Goal: Transaction & Acquisition: Purchase product/service

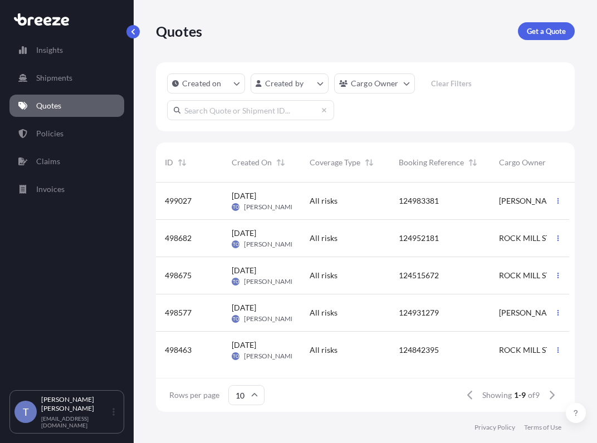
scroll to position [216, 405]
click at [538, 37] on p "Get a Quote" at bounding box center [546, 31] width 39 height 11
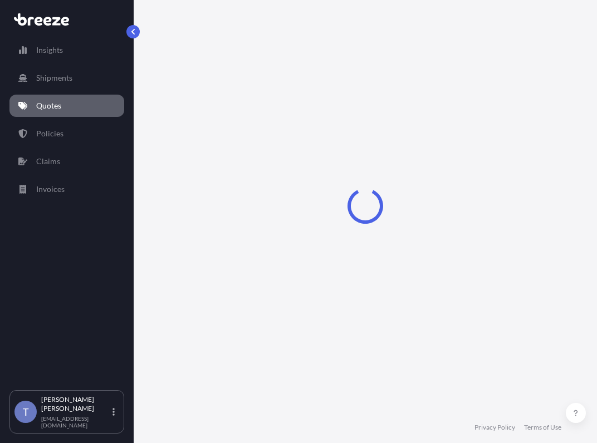
select select "Sea"
select select "1"
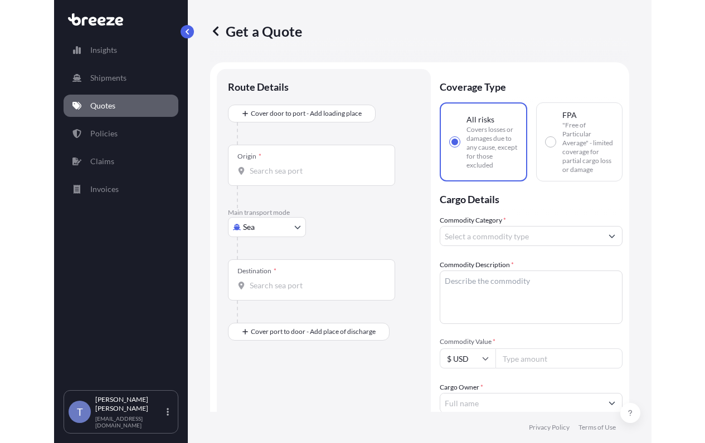
scroll to position [20, 0]
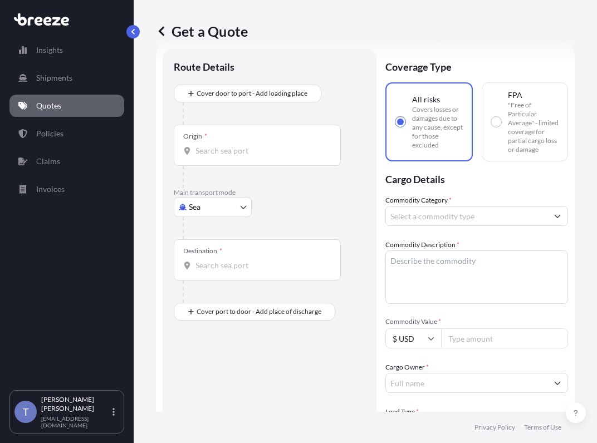
click at [219, 242] on body "Insights Shipments Quotes Policies Claims Invoices T Tania Orozco shipusa@glova…" at bounding box center [298, 263] width 597 height 527
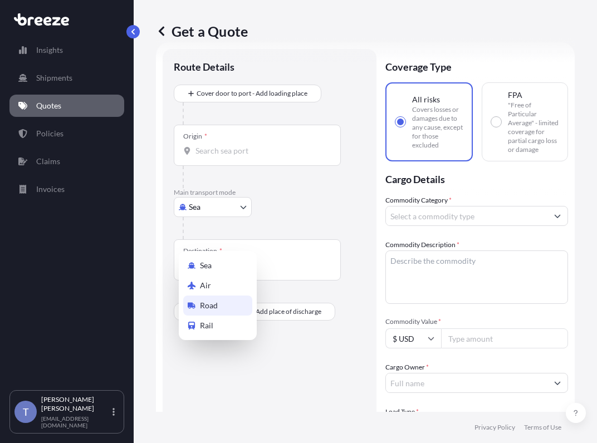
click at [238, 306] on div "Road" at bounding box center [217, 306] width 69 height 20
select select "Road"
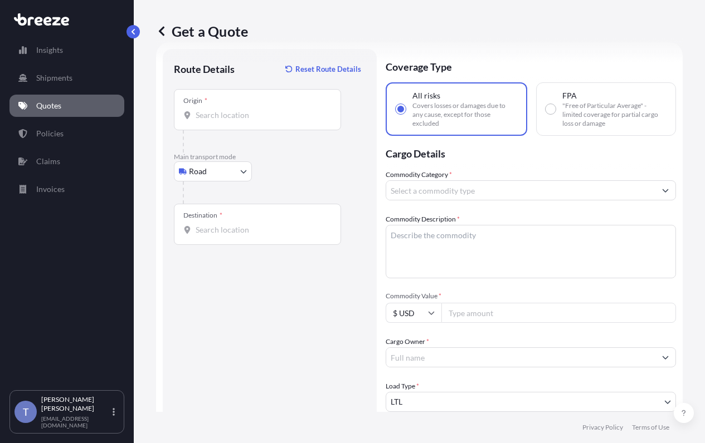
click at [560, 25] on div "Get a Quote" at bounding box center [419, 31] width 526 height 62
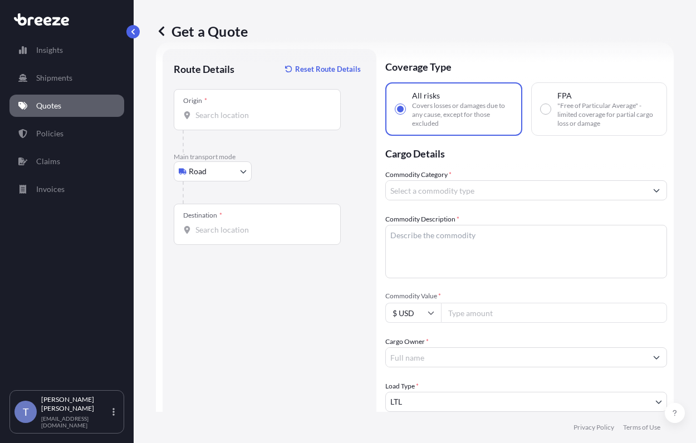
click at [513, 200] on input "Commodity Category *" at bounding box center [516, 190] width 261 height 20
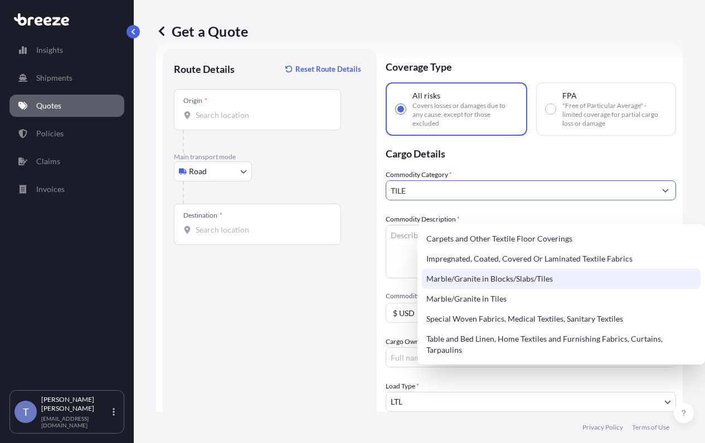
click at [527, 278] on div "Marble/Granite in Blocks/Slabs/Tiles" at bounding box center [561, 279] width 278 height 20
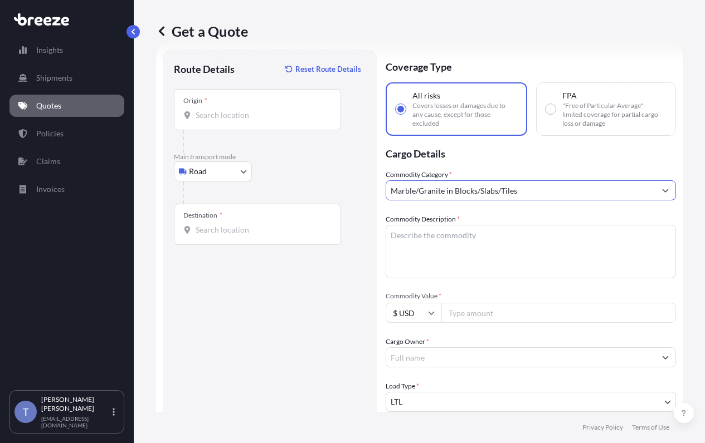
type input "Marble/Granite in Blocks/Slabs/Tiles"
click at [483, 267] on textarea "Commodity Description *" at bounding box center [530, 251] width 290 height 53
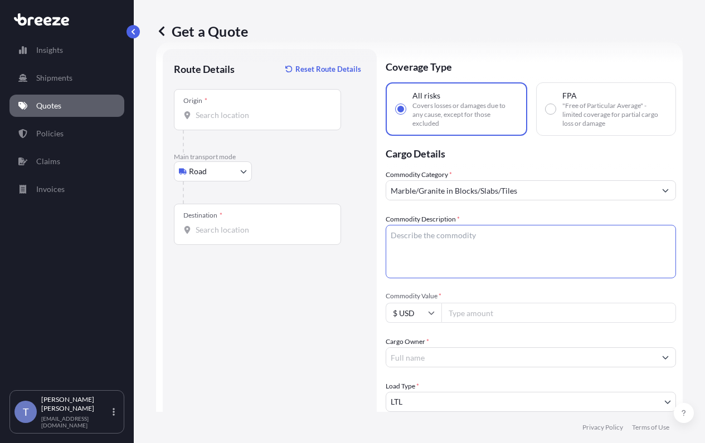
click at [452, 266] on textarea "Commodity Description *" at bounding box center [530, 251] width 290 height 53
paste textarea "limestone tiles"
type textarea "limestone tiles"
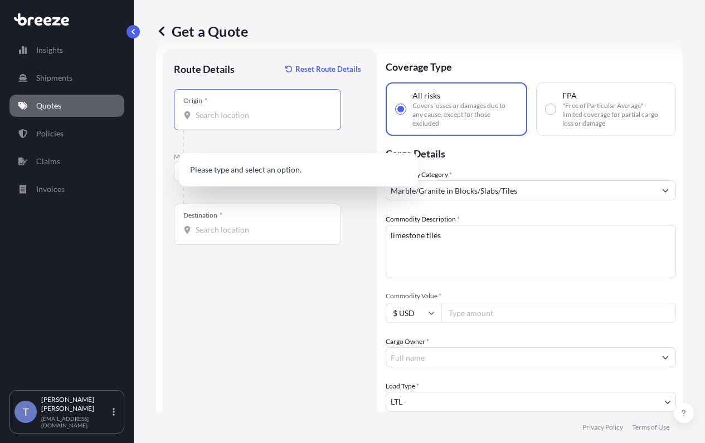
click at [258, 121] on input "Origin *" at bounding box center [260, 115] width 131 height 11
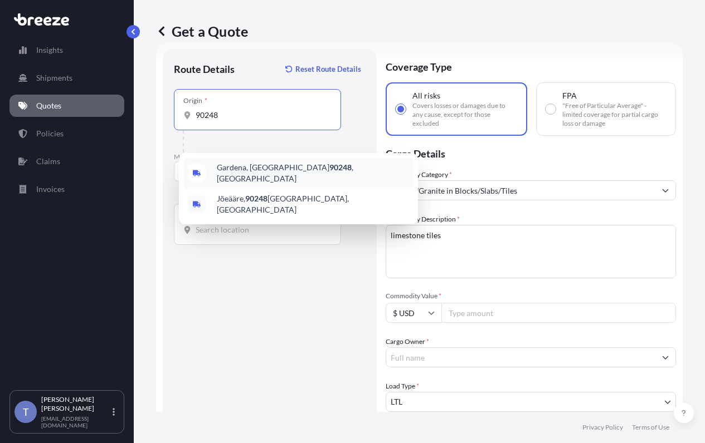
click at [291, 175] on span "Gardena, CA 90248 , USA" at bounding box center [313, 173] width 192 height 22
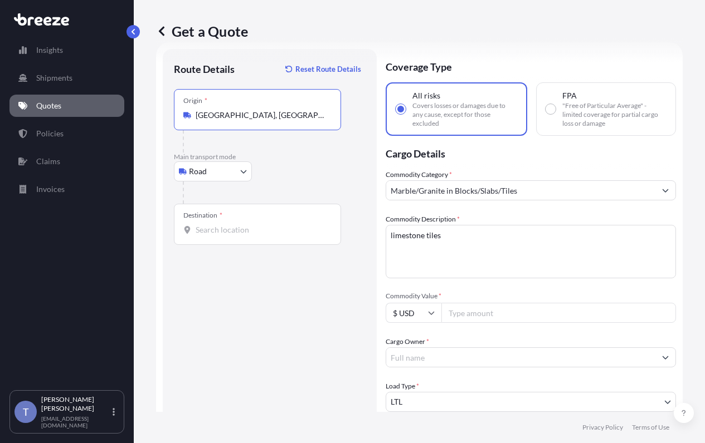
type input "[GEOGRAPHIC_DATA], [GEOGRAPHIC_DATA]"
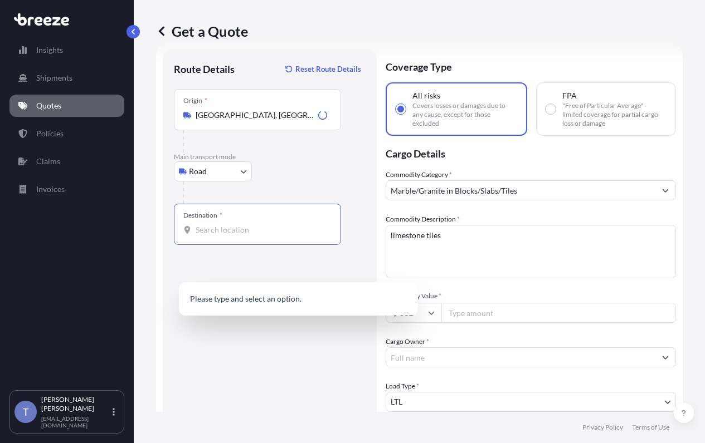
click at [224, 236] on input "Destination *" at bounding box center [260, 229] width 131 height 11
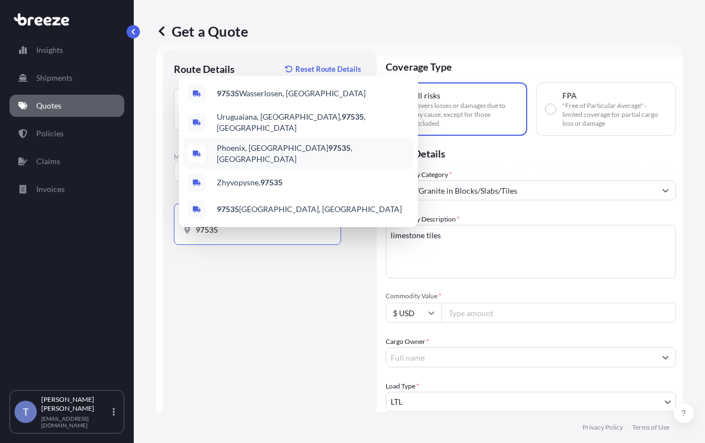
click at [297, 144] on span "Phoenix, OR 97535 , USA" at bounding box center [313, 154] width 192 height 22
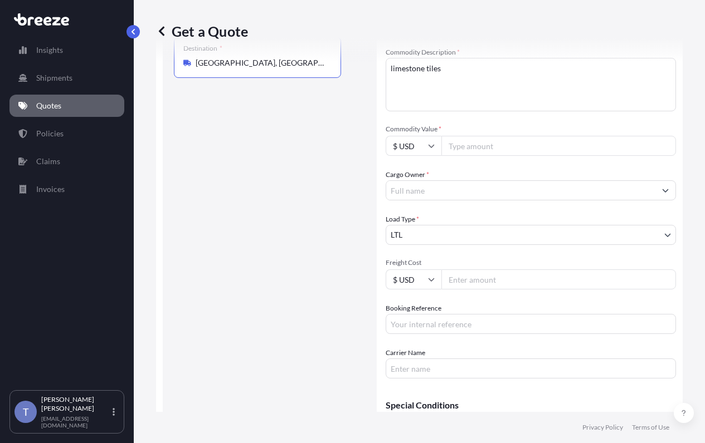
scroll to position [299, 0]
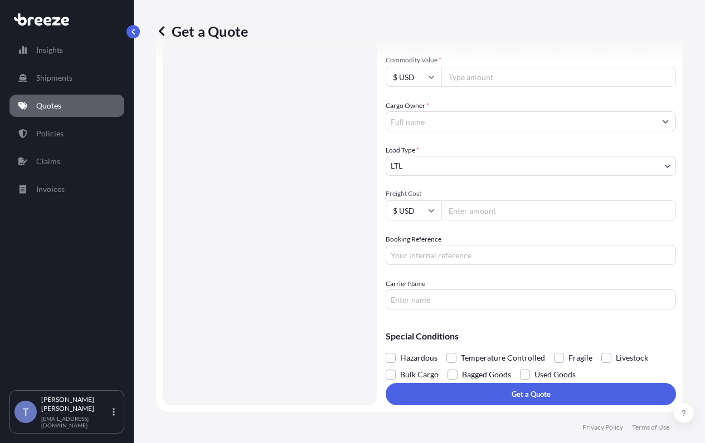
type input "[GEOGRAPHIC_DATA], [GEOGRAPHIC_DATA] 97535, [GEOGRAPHIC_DATA]"
click at [527, 62] on div "Get a Quote" at bounding box center [419, 31] width 526 height 62
click at [505, 71] on input "Commodity Value *" at bounding box center [558, 77] width 234 height 20
type input "10000"
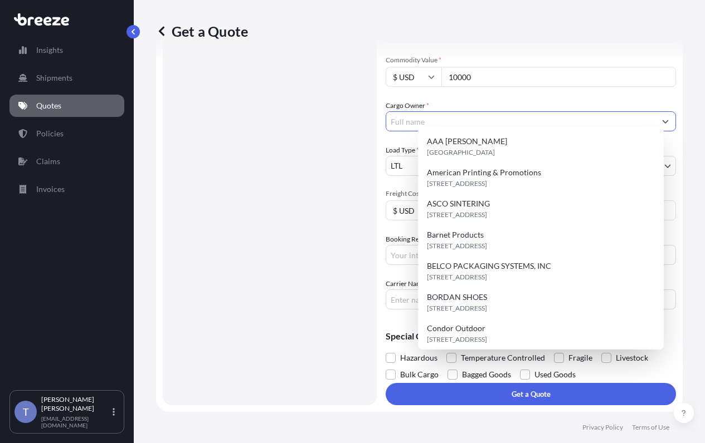
click at [501, 111] on input "Cargo Owner *" at bounding box center [520, 121] width 269 height 20
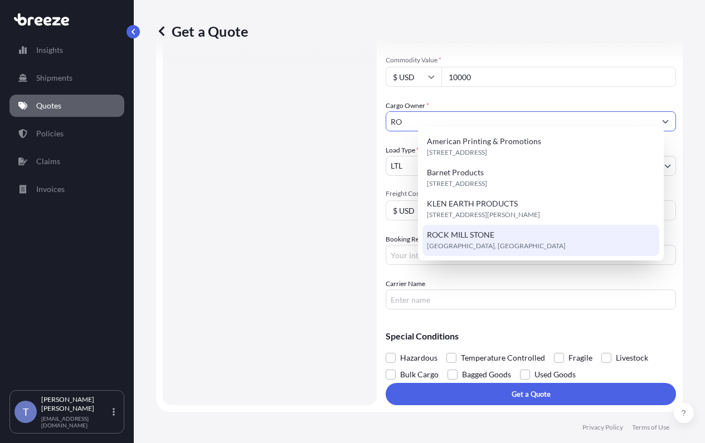
click at [511, 241] on div "ROCK MILL STONE West Redondo Beach Boulevard, Gardena, United States" at bounding box center [540, 240] width 237 height 31
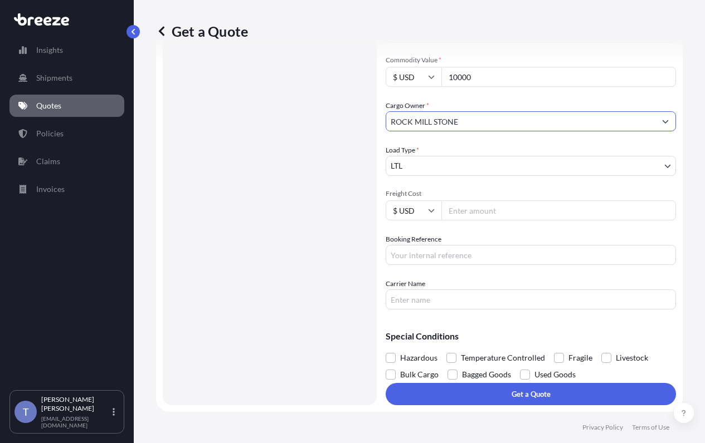
type input "ROCK MILL STONE"
click at [486, 257] on input "Booking Reference" at bounding box center [530, 255] width 290 height 20
type input "124842395"
click at [486, 305] on input "Carrier Name" at bounding box center [530, 300] width 290 height 20
type input "XPO LOGISTICS"
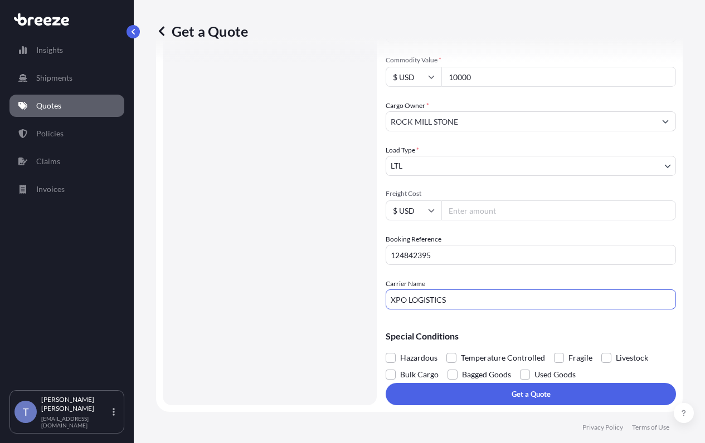
scroll to position [317, 0]
click at [564, 353] on span at bounding box center [559, 358] width 10 height 10
click at [554, 350] on input "Fragile" at bounding box center [554, 350] width 0 height 0
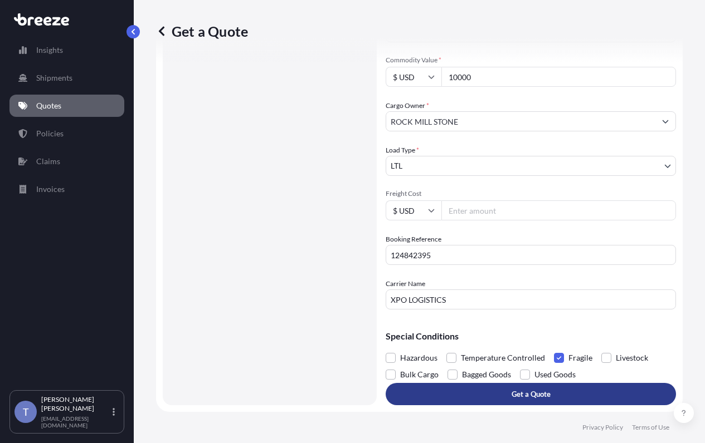
click at [568, 386] on button "Get a Quote" at bounding box center [530, 394] width 290 height 22
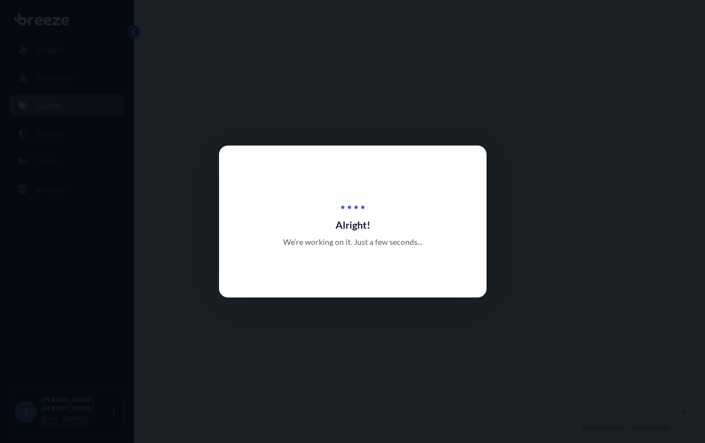
select select "Road"
select select "1"
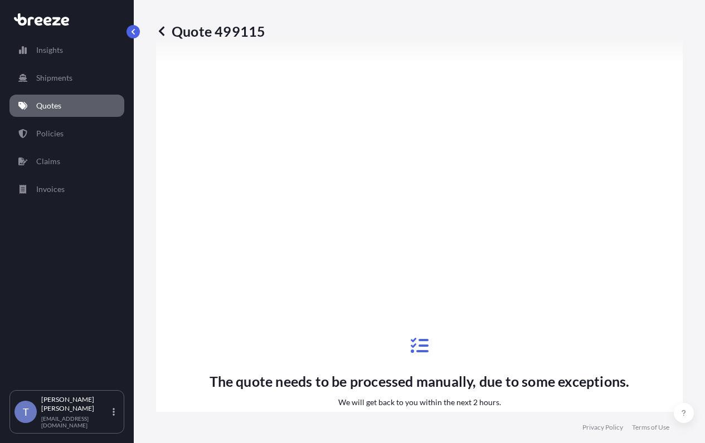
scroll to position [675, 0]
click at [394, 97] on div "The quote needs to be processed manually, due to some exceptions. We will get b…" at bounding box center [419, 406] width 495 height 773
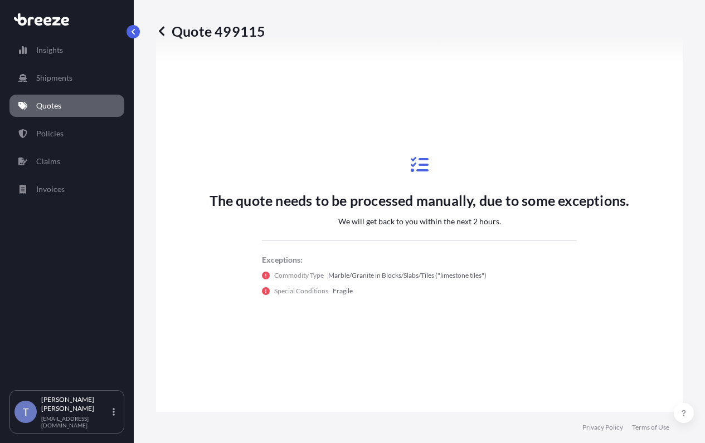
scroll to position [1009, 0]
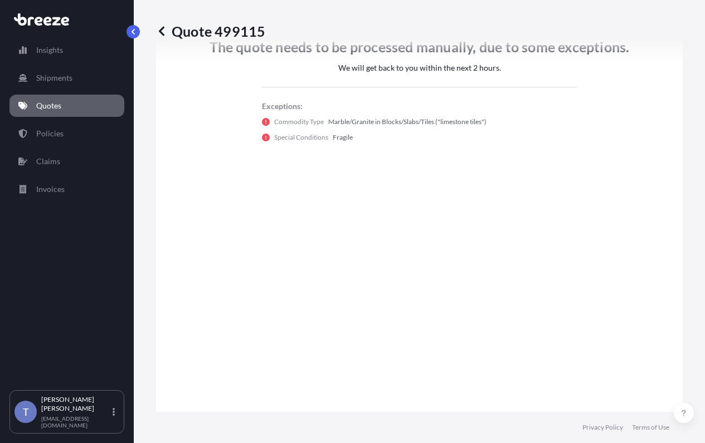
click at [61, 108] on p "Quotes" at bounding box center [48, 105] width 25 height 11
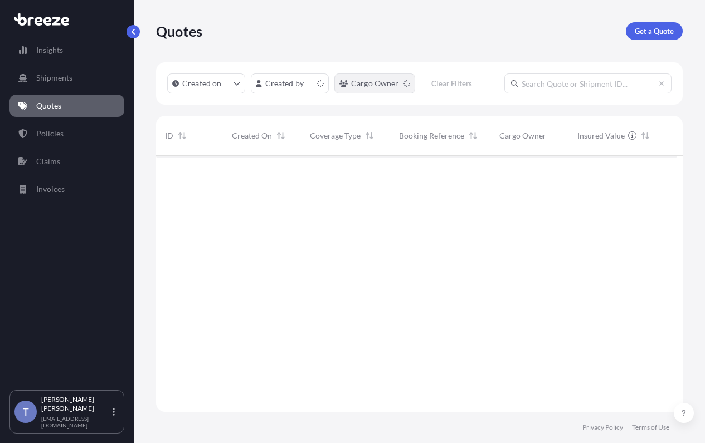
scroll to position [216, 512]
click at [596, 37] on p "Get a Quote" at bounding box center [653, 31] width 39 height 11
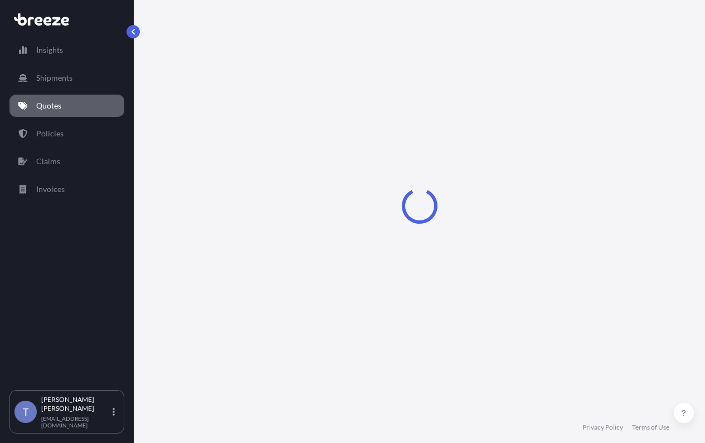
select select "Sea"
select select "1"
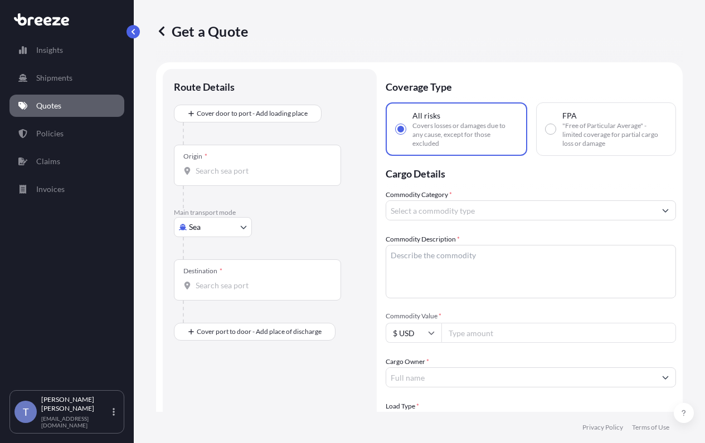
scroll to position [20, 0]
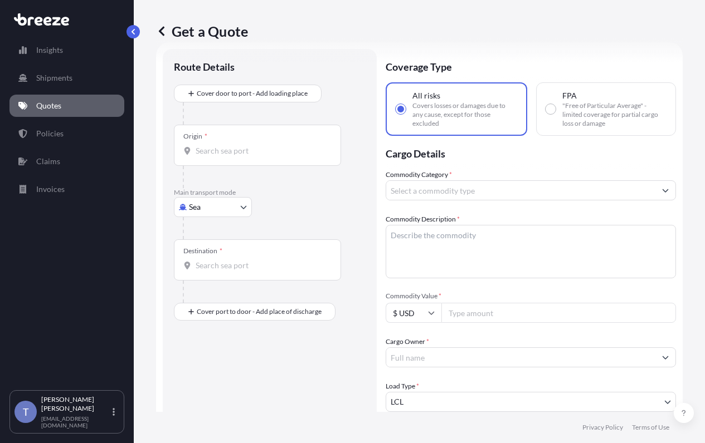
click at [207, 231] on body "Insights Shipments Quotes Policies Claims Invoices T Tania Orozco shipusa@glova…" at bounding box center [352, 263] width 705 height 527
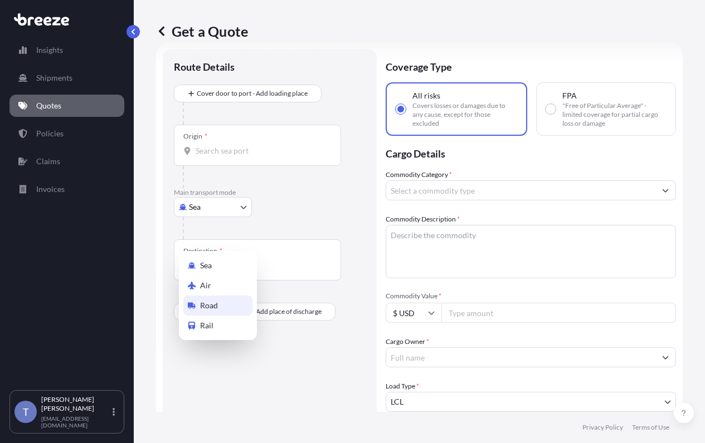
click at [224, 307] on div "Road" at bounding box center [217, 306] width 69 height 20
select select "Road"
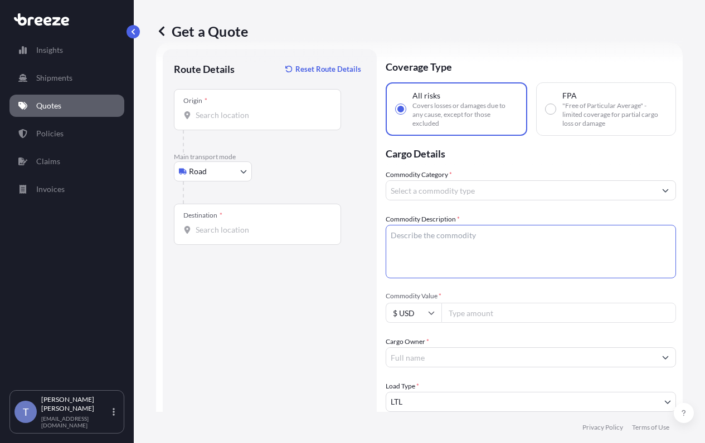
click at [442, 277] on textarea "Commodity Description *" at bounding box center [530, 251] width 290 height 53
paste textarea "Signs and Decals"
type textarea "Signs and Decals"
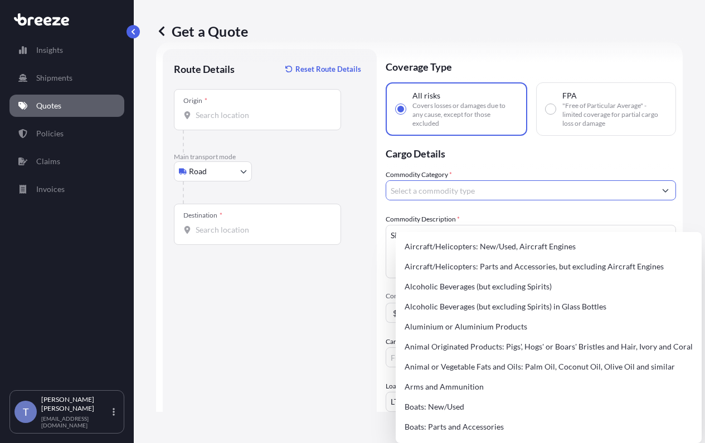
click at [487, 200] on div "Commodity Category *" at bounding box center [530, 184] width 290 height 31
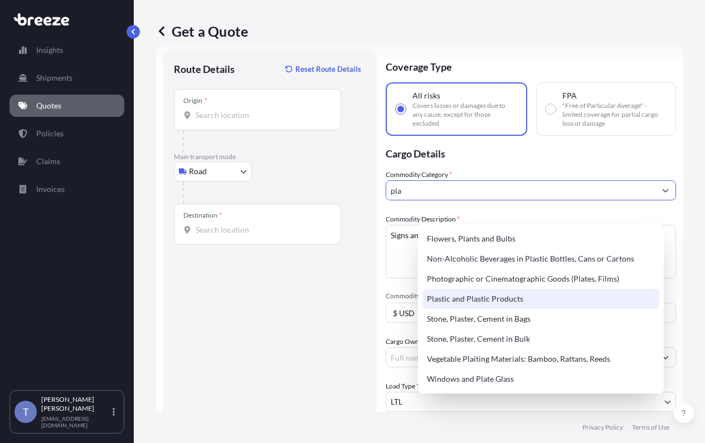
click at [493, 297] on div "Plastic and Plastic Products" at bounding box center [540, 299] width 237 height 20
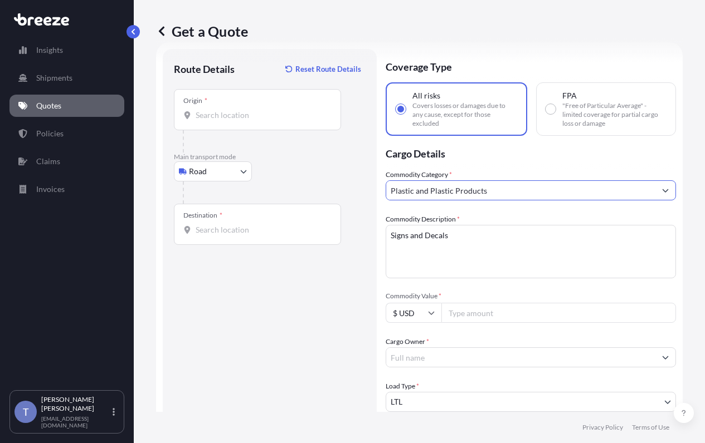
type input "Plastic and Plastic Products"
click at [232, 121] on input "Origin *" at bounding box center [260, 115] width 131 height 11
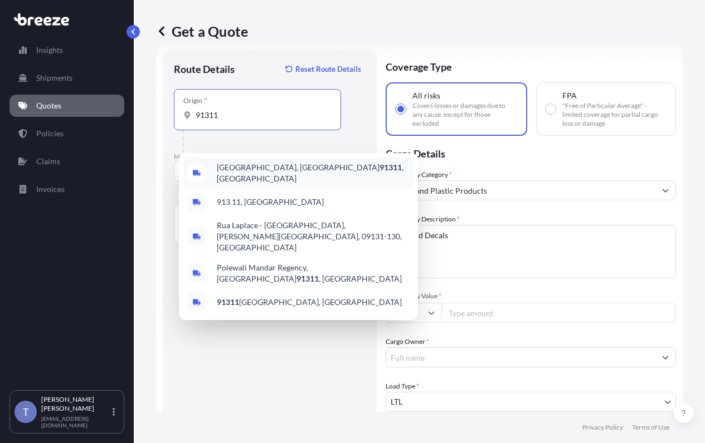
click at [242, 172] on span "Chatsworth, CA 91311 , USA" at bounding box center [313, 173] width 192 height 22
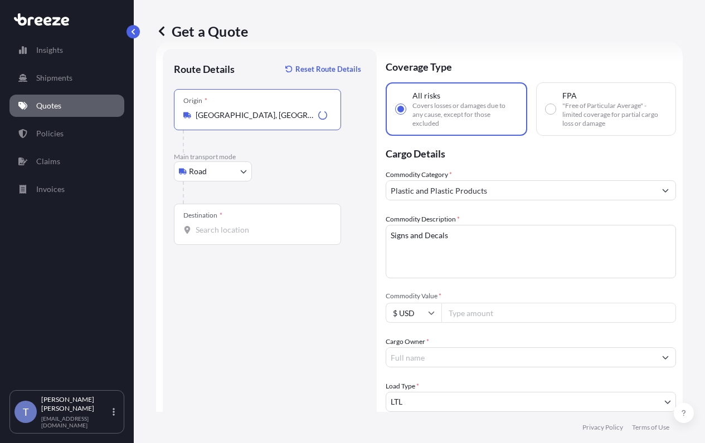
type input "Chatsworth, CA 91311, USA"
click at [218, 236] on input "Destination *" at bounding box center [260, 229] width 131 height 11
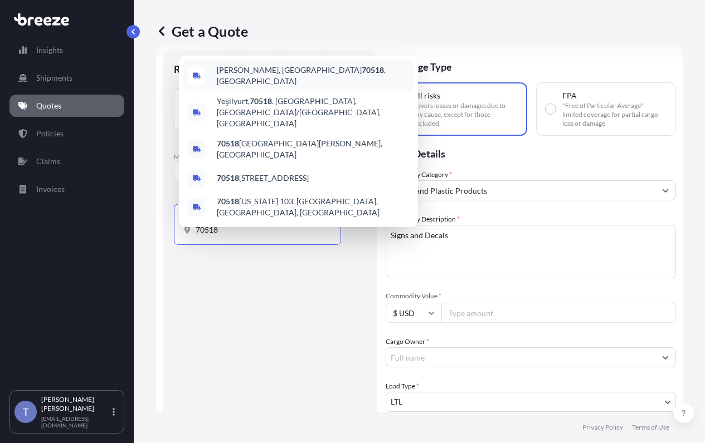
click at [254, 87] on span "Broussard, LA 70518 , USA" at bounding box center [313, 76] width 192 height 22
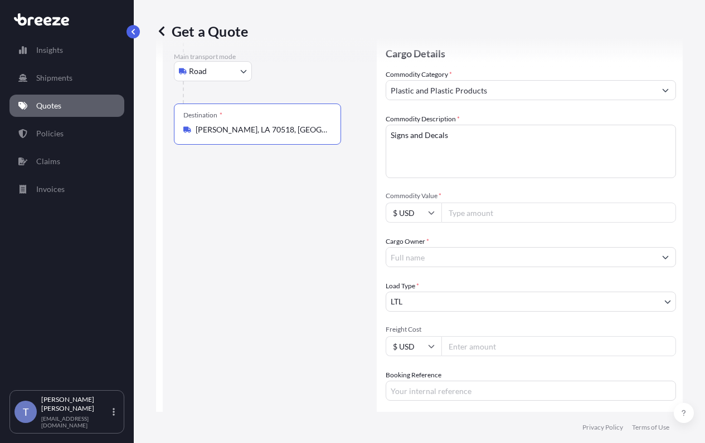
scroll to position [131, 0]
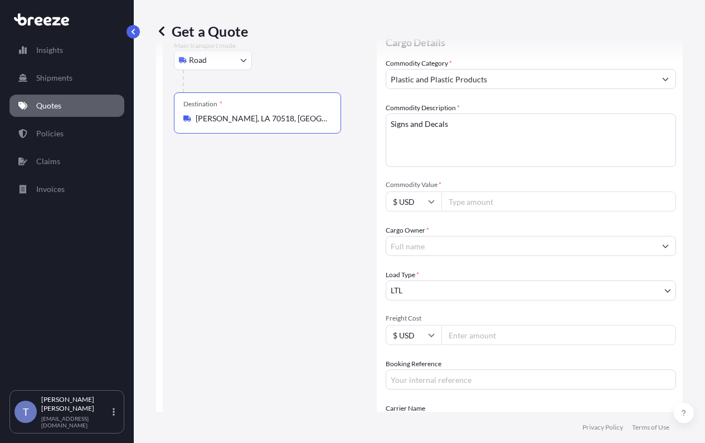
type input "Broussard, LA 70518, USA"
click at [495, 256] on div "Cargo Owner *" at bounding box center [530, 240] width 290 height 31
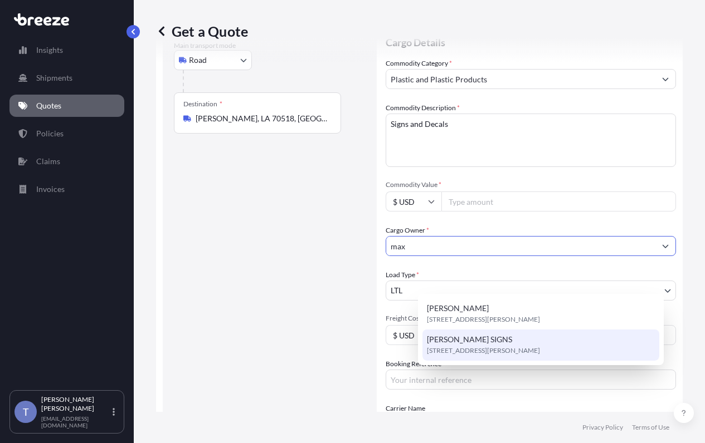
click at [494, 343] on div "MAXWELL SIGNS 20327 Nordhoff St, 91311, Los Angeles, United States" at bounding box center [540, 345] width 237 height 31
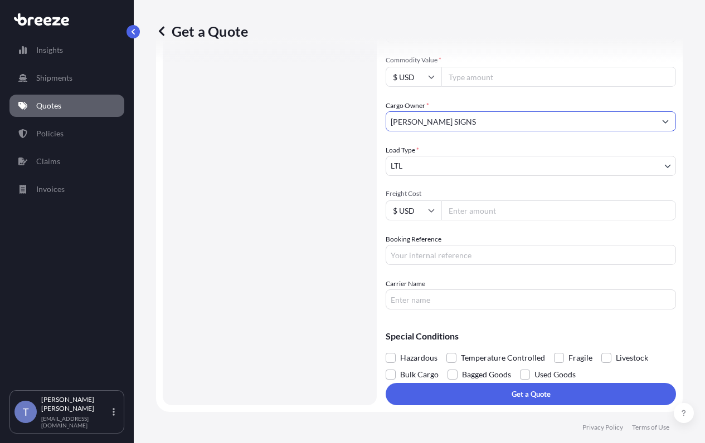
scroll to position [317, 0]
type input "MAXWELL SIGNS"
click at [564, 353] on span at bounding box center [559, 358] width 10 height 10
click at [554, 350] on input "Fragile" at bounding box center [554, 350] width 0 height 0
click at [493, 290] on input "Carrier Name" at bounding box center [530, 300] width 290 height 20
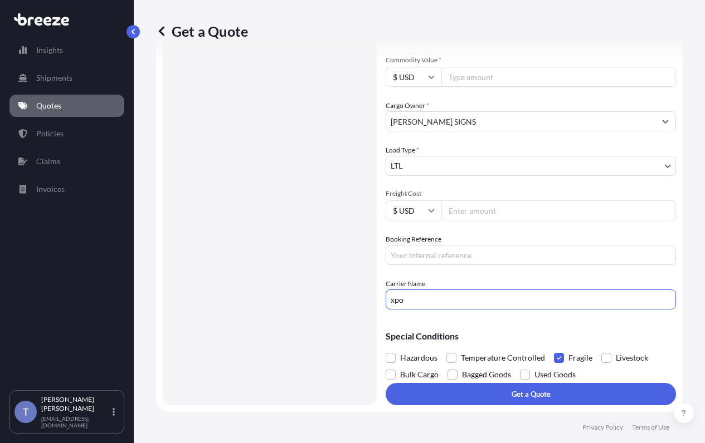
type input "XPO LOGISTICS"
click at [498, 245] on input "Booking Reference" at bounding box center [530, 255] width 290 height 20
type input "125001660"
click at [499, 200] on input "Freight Cost" at bounding box center [558, 210] width 234 height 20
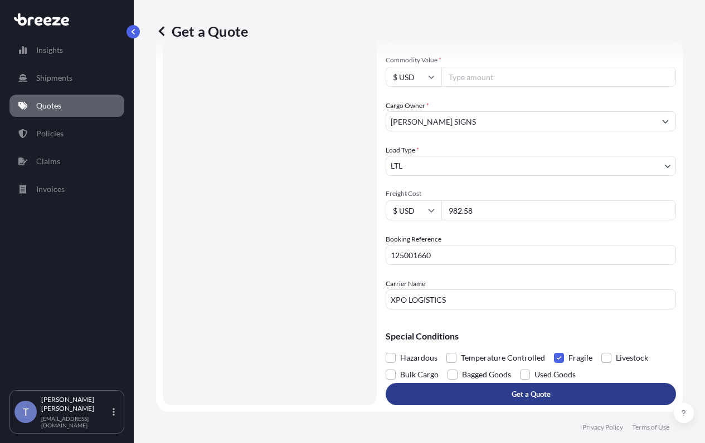
type input "982.58"
click at [503, 385] on button "Get a Quote" at bounding box center [530, 394] width 290 height 22
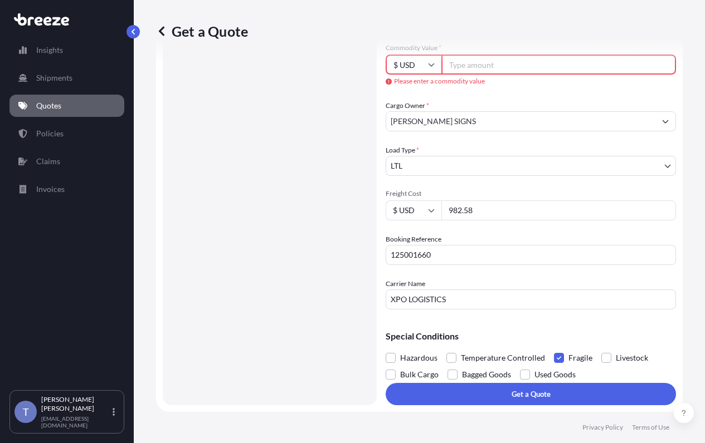
scroll to position [261, 0]
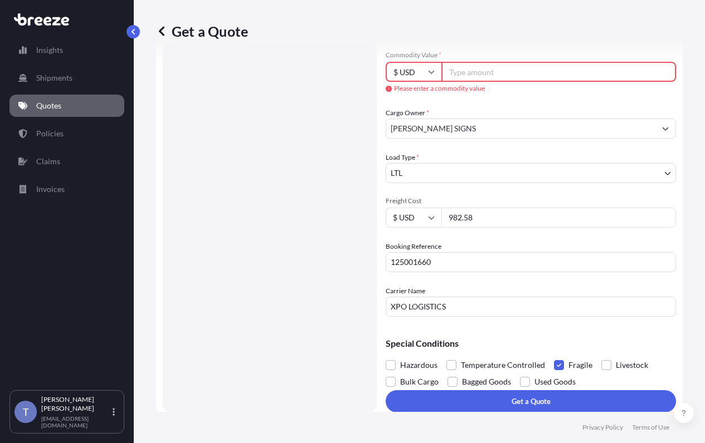
click at [511, 82] on input "Commodity Value *" at bounding box center [558, 72] width 234 height 20
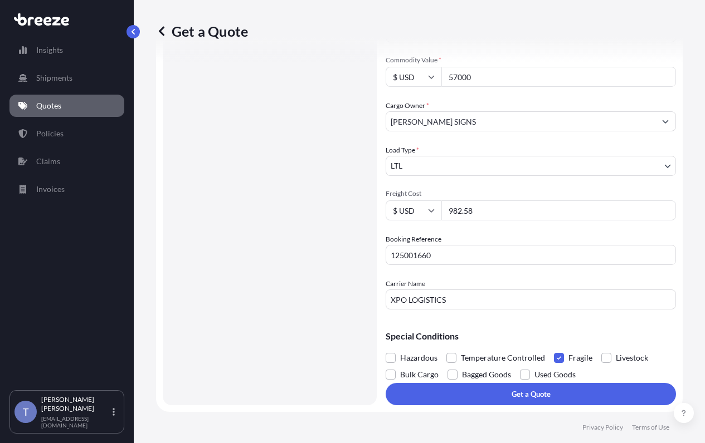
type input "57000"
click at [510, 119] on div "Commodity Category * Plastic and Plastic Products Commodity Description * Signs…" at bounding box center [530, 121] width 290 height 376
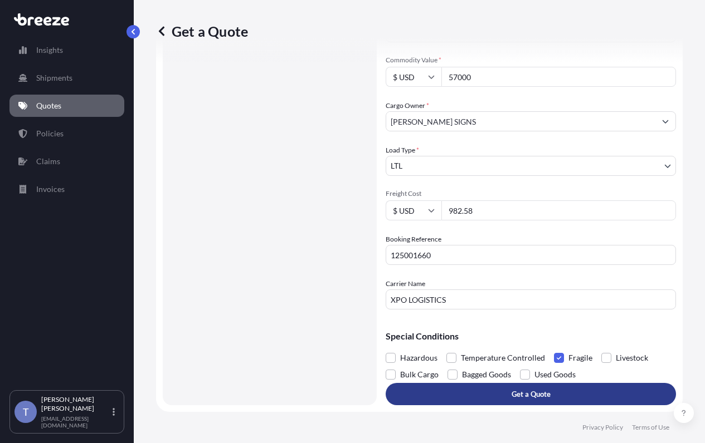
click at [516, 383] on button "Get a Quote" at bounding box center [530, 394] width 290 height 22
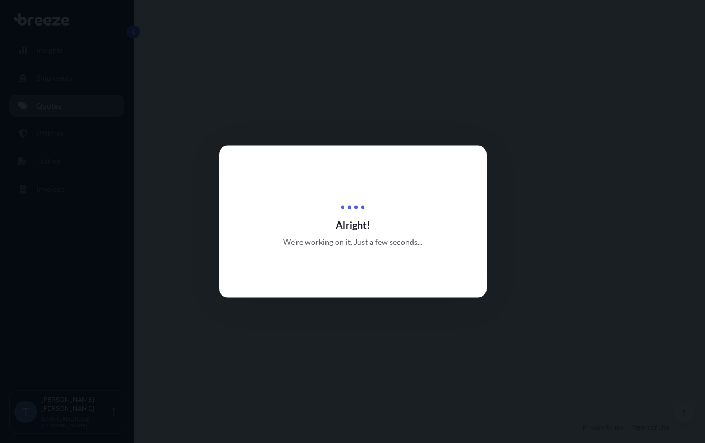
select select "Road"
select select "1"
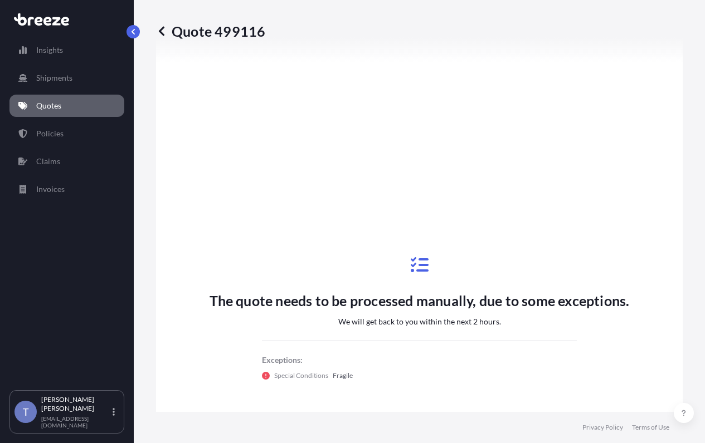
scroll to position [898, 0]
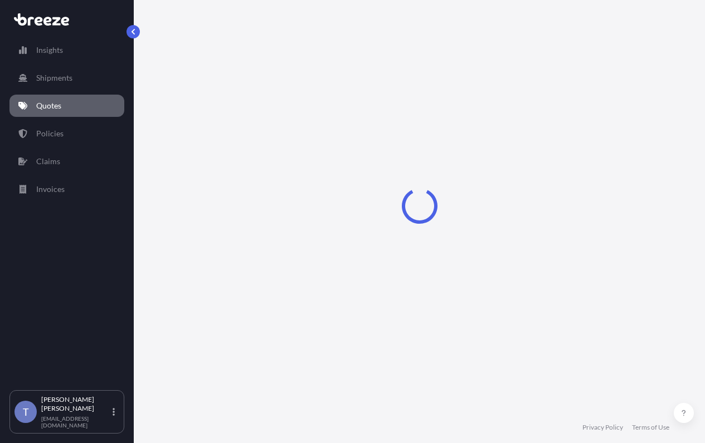
select select "Road"
select select "1"
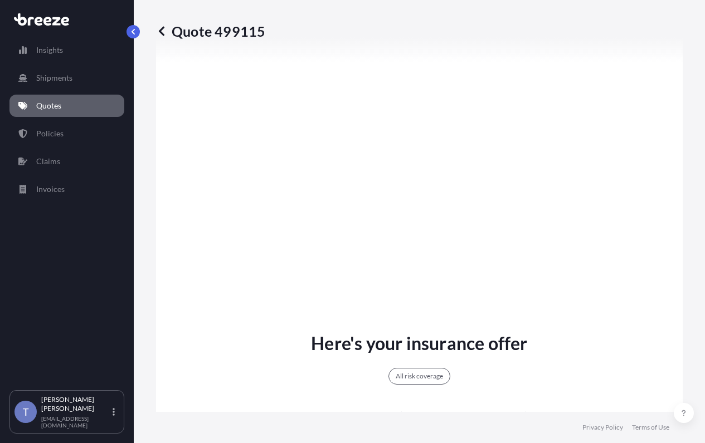
scroll to position [675, 0]
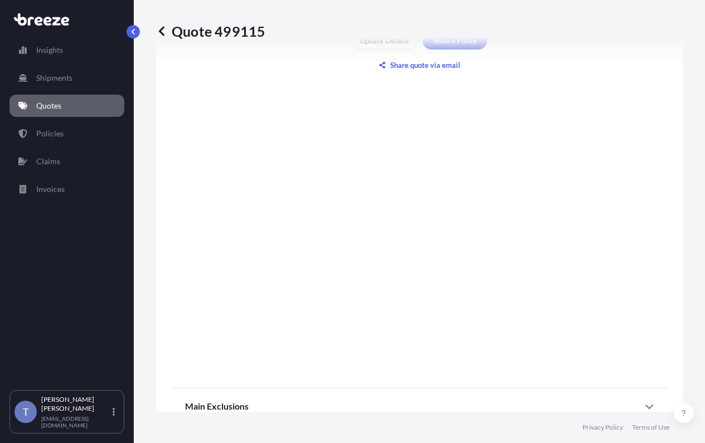
scroll to position [1343, 0]
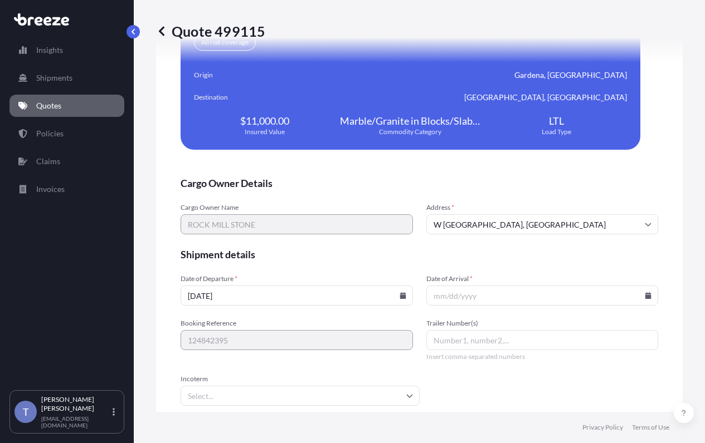
scroll to position [2540, 0]
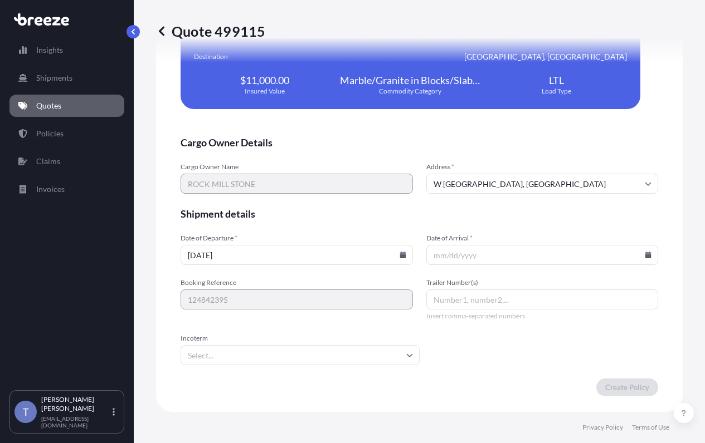
scroll to position [2763, 0]
drag, startPoint x: 540, startPoint y: 273, endPoint x: 584, endPoint y: 254, distance: 48.4
click at [541, 265] on input "Date of Arrival *" at bounding box center [542, 255] width 232 height 20
click at [644, 258] on icon at bounding box center [647, 255] width 7 height 7
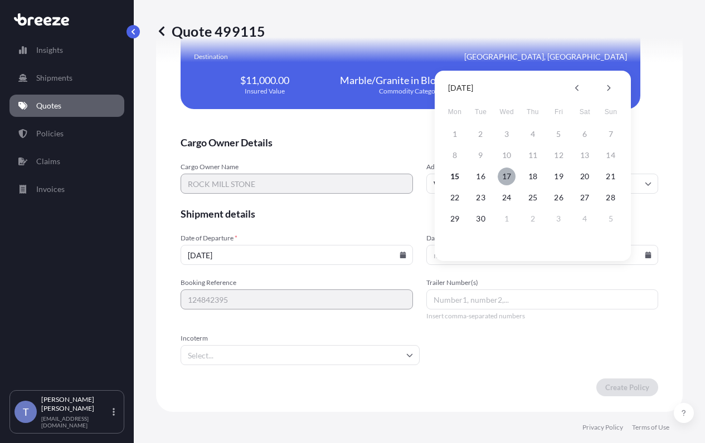
click at [510, 178] on button "17" at bounding box center [506, 177] width 18 height 18
type input "[DATE]"
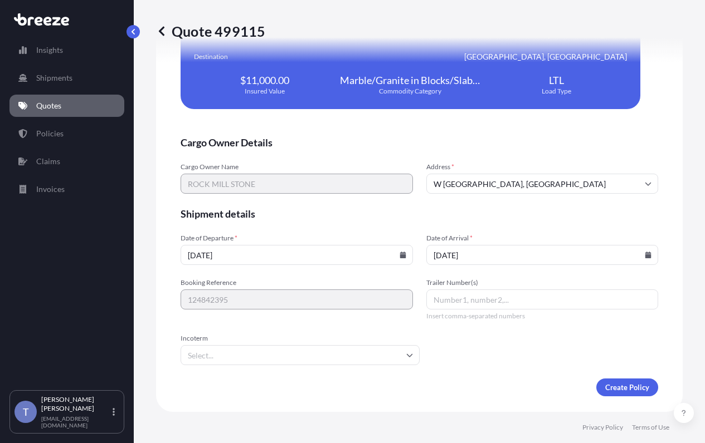
click at [519, 221] on span "Shipment details" at bounding box center [418, 213] width 477 height 13
click at [611, 369] on form "Cargo Owner Details Cargo Owner Name ROCK MILL STONE Address * [STREET_ADDRESS]…" at bounding box center [418, 266] width 477 height 261
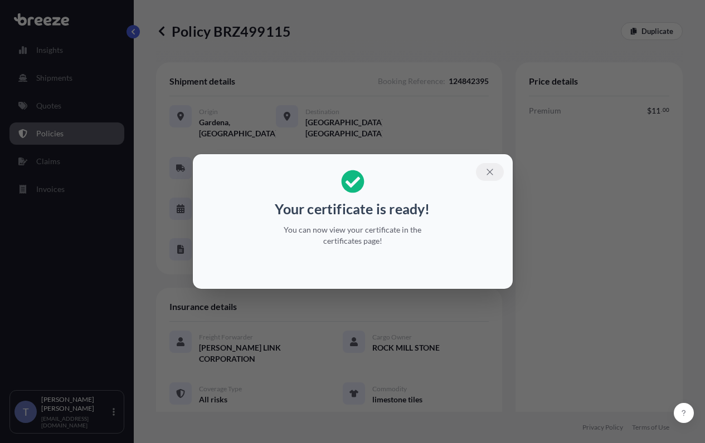
click at [503, 165] on button "button" at bounding box center [490, 172] width 28 height 18
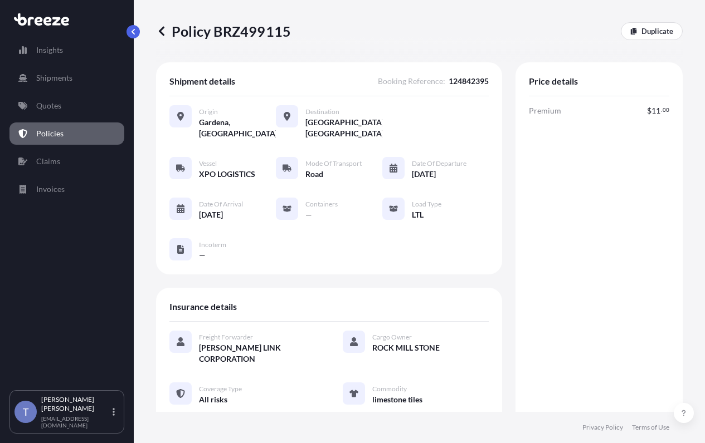
drag, startPoint x: 298, startPoint y: 43, endPoint x: 286, endPoint y: 40, distance: 12.0
click at [298, 40] on div "Policy BRZ499115 Duplicate" at bounding box center [419, 31] width 526 height 18
drag, startPoint x: 214, startPoint y: 33, endPoint x: 292, endPoint y: 34, distance: 78.0
click at [291, 34] on p "Policy BRZ499115" at bounding box center [223, 31] width 135 height 18
copy p "BRZ499115"
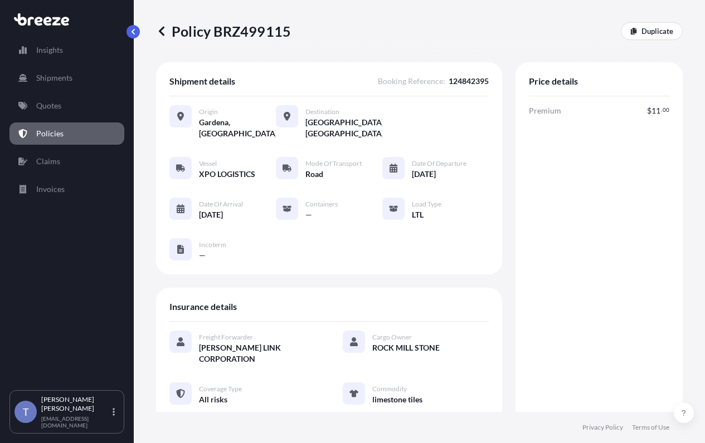
click at [444, 261] on div "Vessel XPO LOGISTICS Mode of Transport Road Date of Departure [DATE] Date of Ar…" at bounding box center [328, 209] width 319 height 104
click at [515, 210] on div "Price details Premium $ 11 . 00 Total $ 11 . 00" at bounding box center [598, 281] width 167 height 438
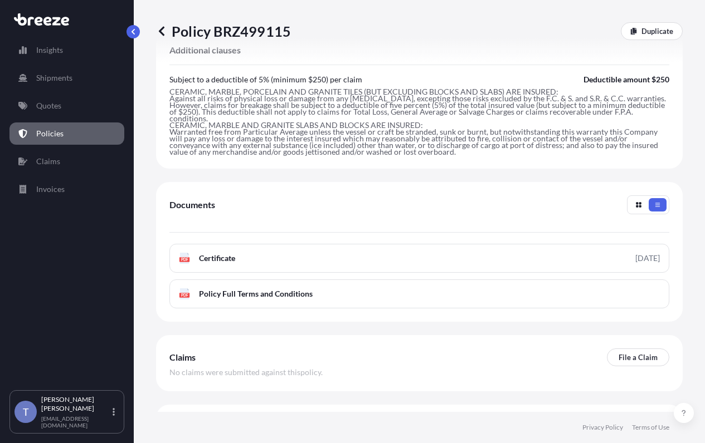
scroll to position [501, 0]
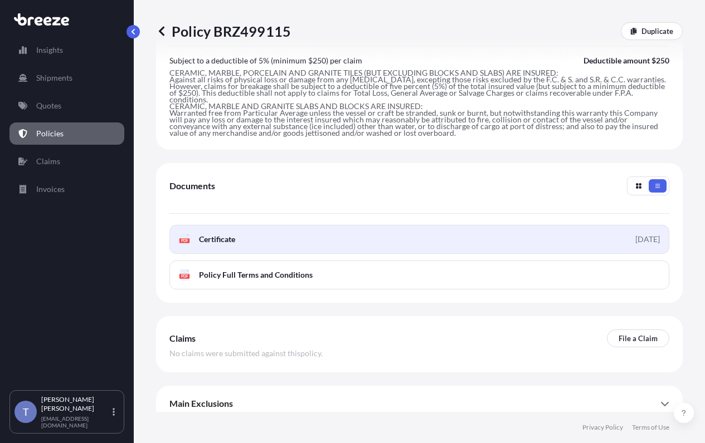
click at [466, 254] on link "PDF Certificate [DATE]" at bounding box center [419, 239] width 500 height 29
